Goal: Transaction & Acquisition: Book appointment/travel/reservation

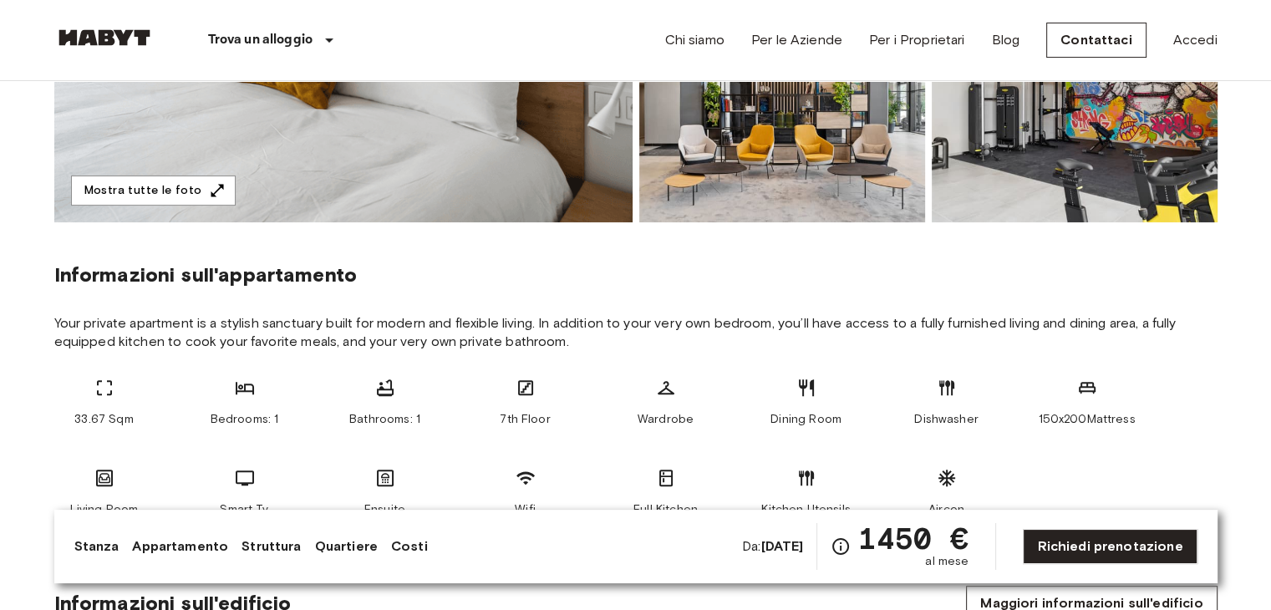
scroll to position [467, 0]
